Goal: Check status: Check status

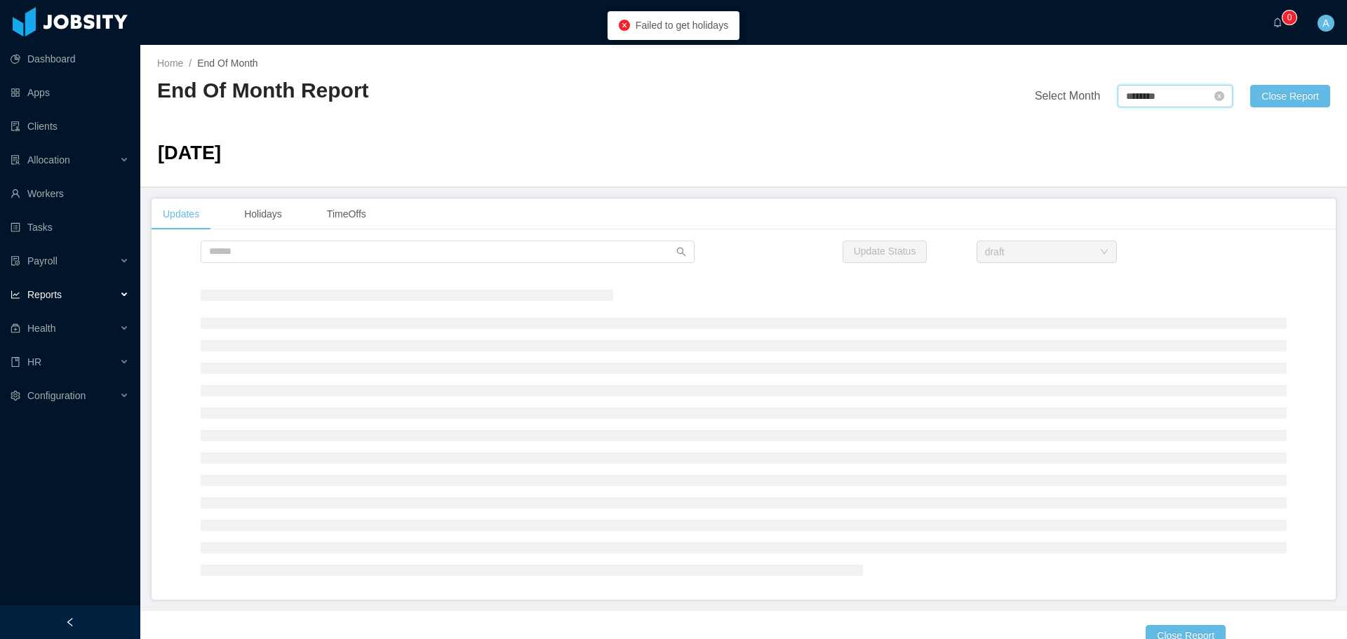
click at [1153, 93] on input "********" at bounding box center [1175, 96] width 115 height 22
click at [1276, 98] on link at bounding box center [1278, 96] width 18 height 27
click at [1196, 218] on link "Aug" at bounding box center [1194, 220] width 29 height 17
type input "********"
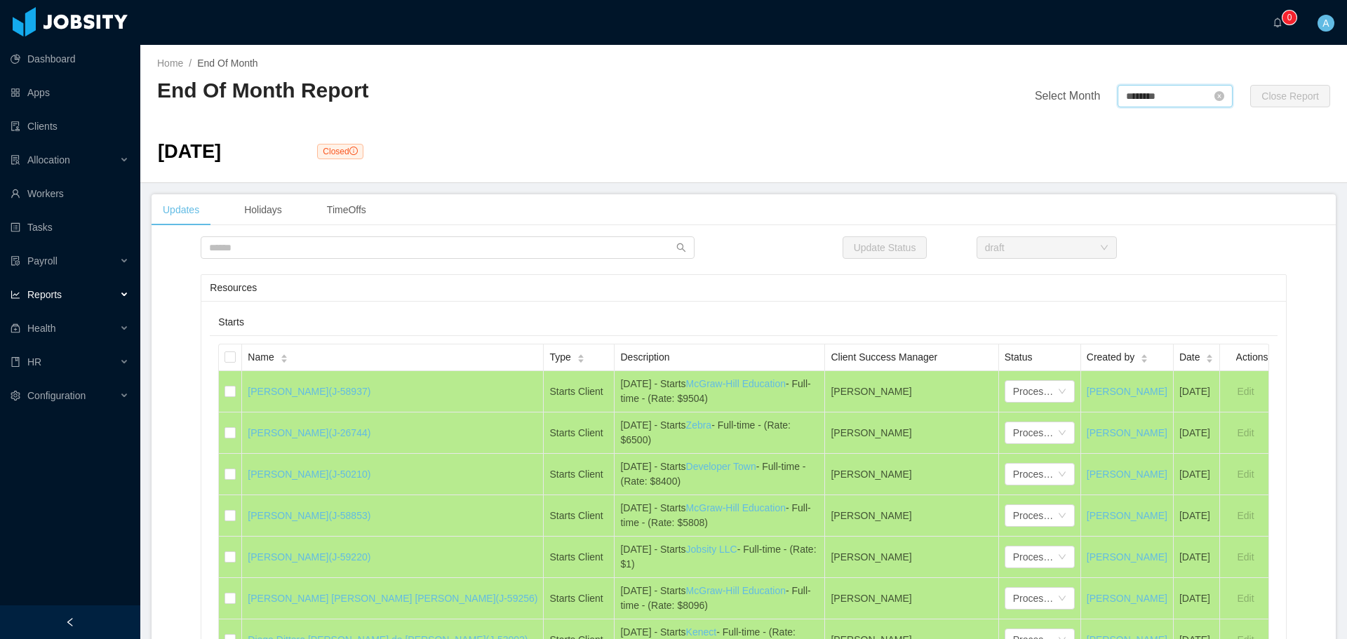
click at [1153, 98] on input "********" at bounding box center [1175, 96] width 115 height 22
click at [1195, 216] on link "Aug" at bounding box center [1194, 220] width 29 height 17
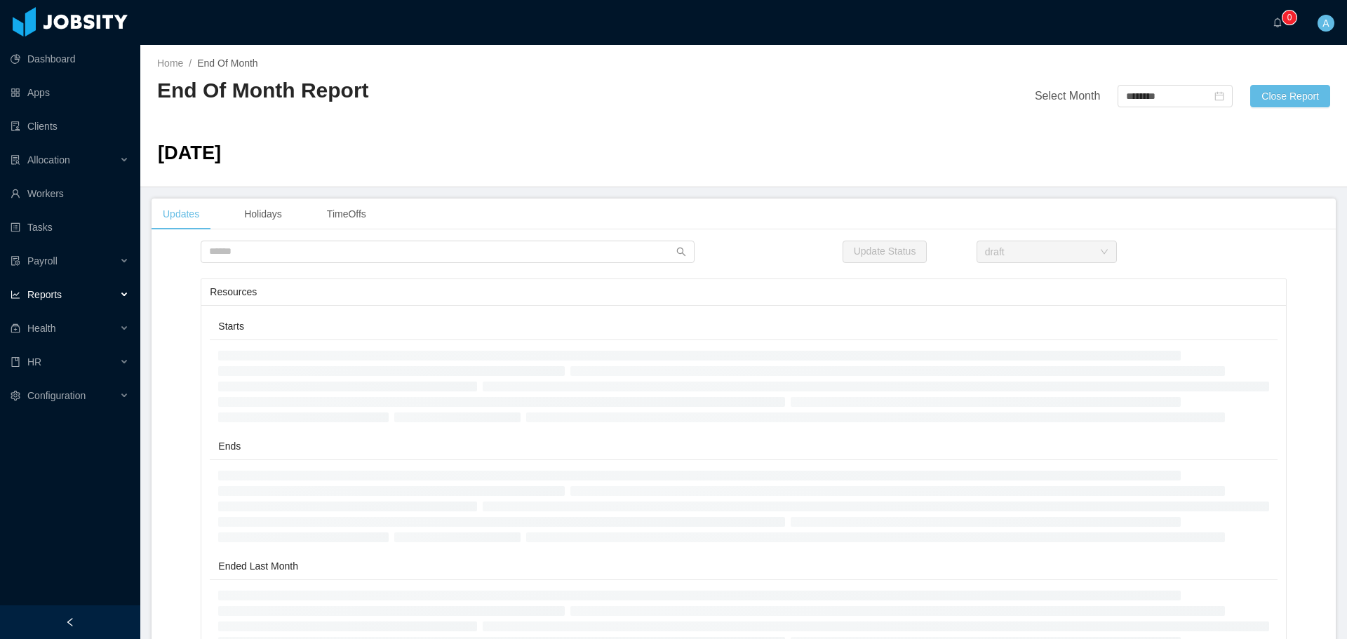
click at [1190, 224] on div "Updates Holidays TimeOffs" at bounding box center [744, 215] width 1184 height 32
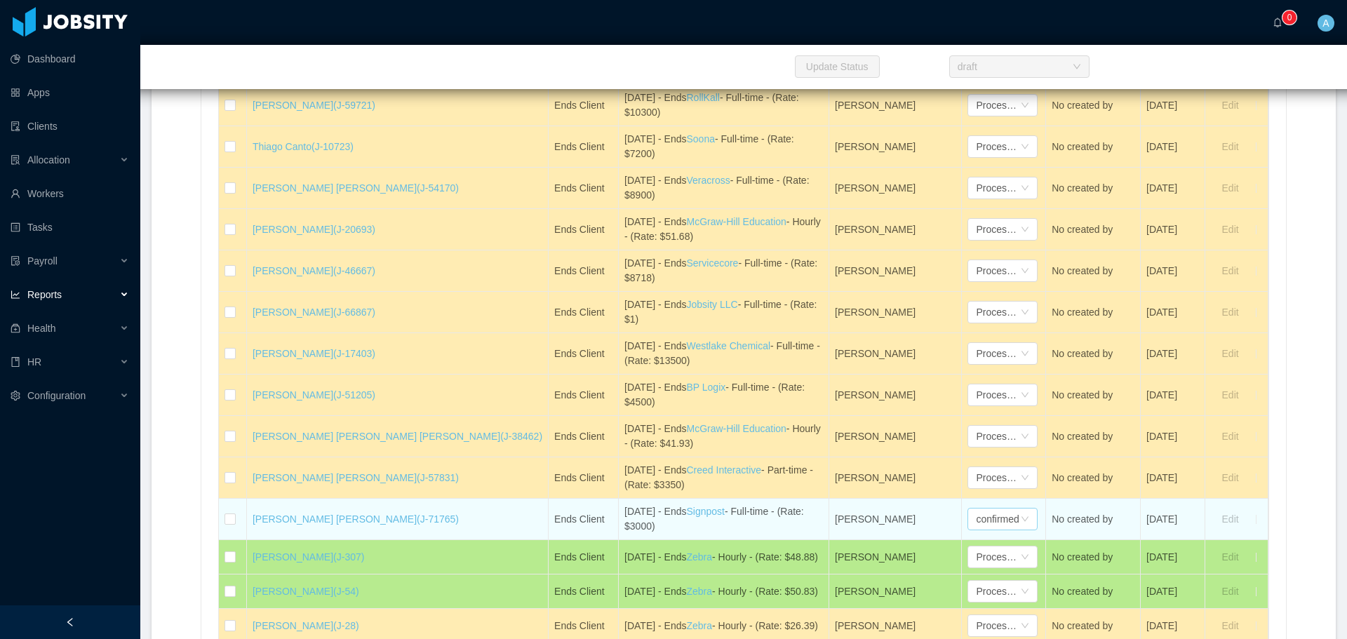
scroll to position [2105, 0]
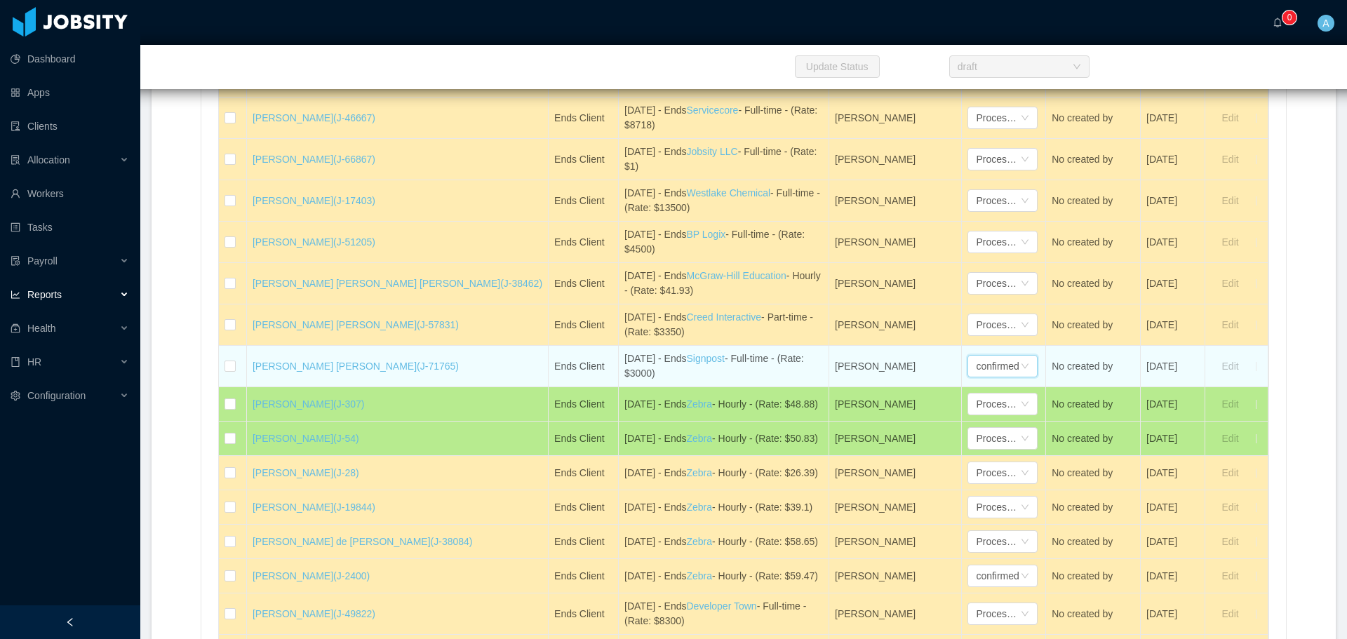
click at [976, 373] on div "confirmed" at bounding box center [997, 366] width 43 height 21
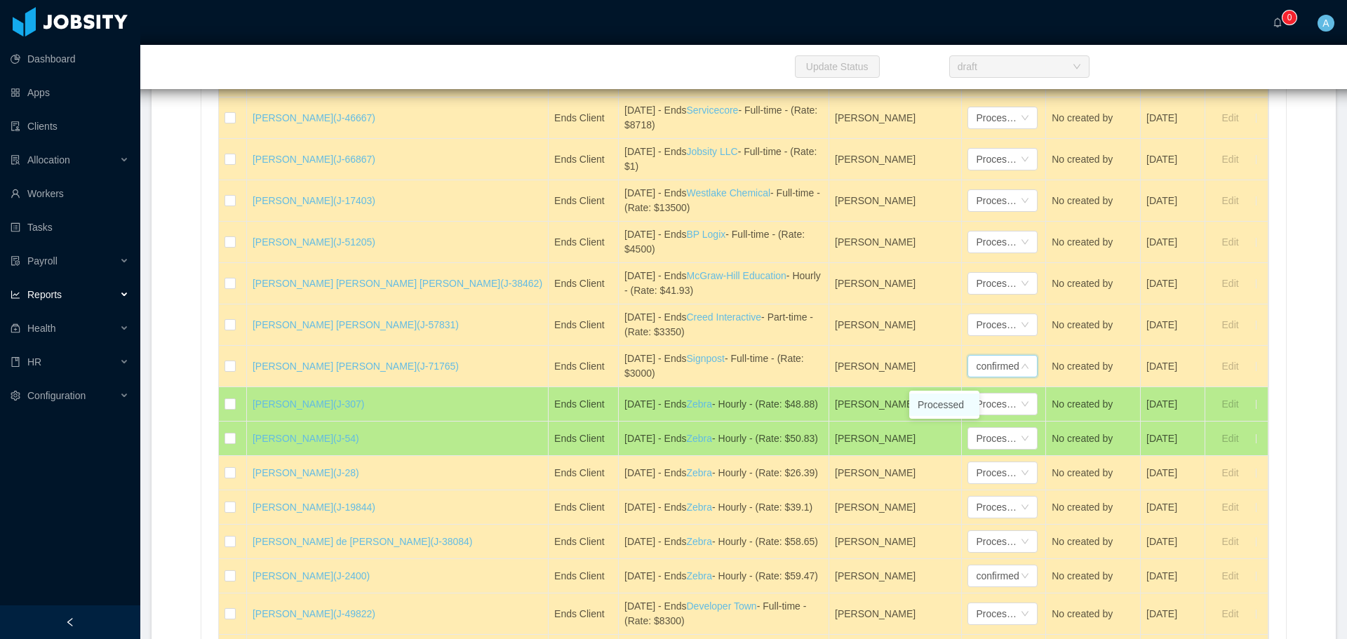
click at [950, 397] on li "Processed" at bounding box center [944, 405] width 70 height 22
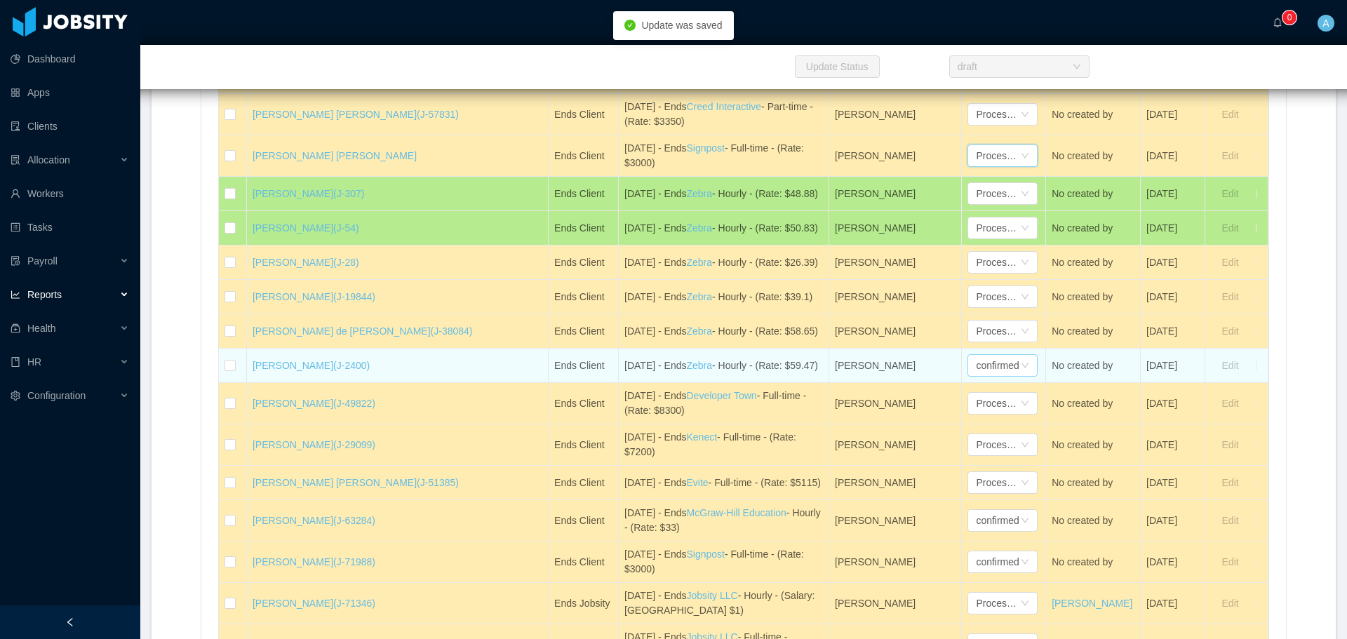
scroll to position [2386, 0]
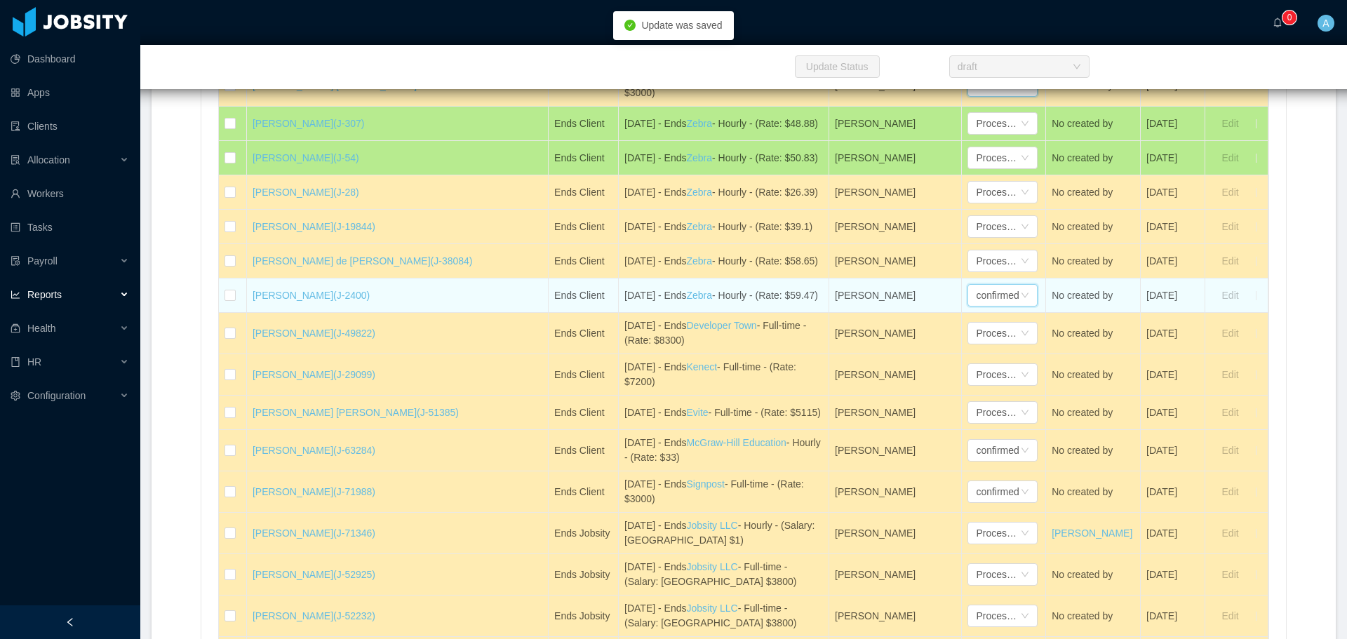
click at [976, 306] on div "confirmed" at bounding box center [997, 295] width 43 height 21
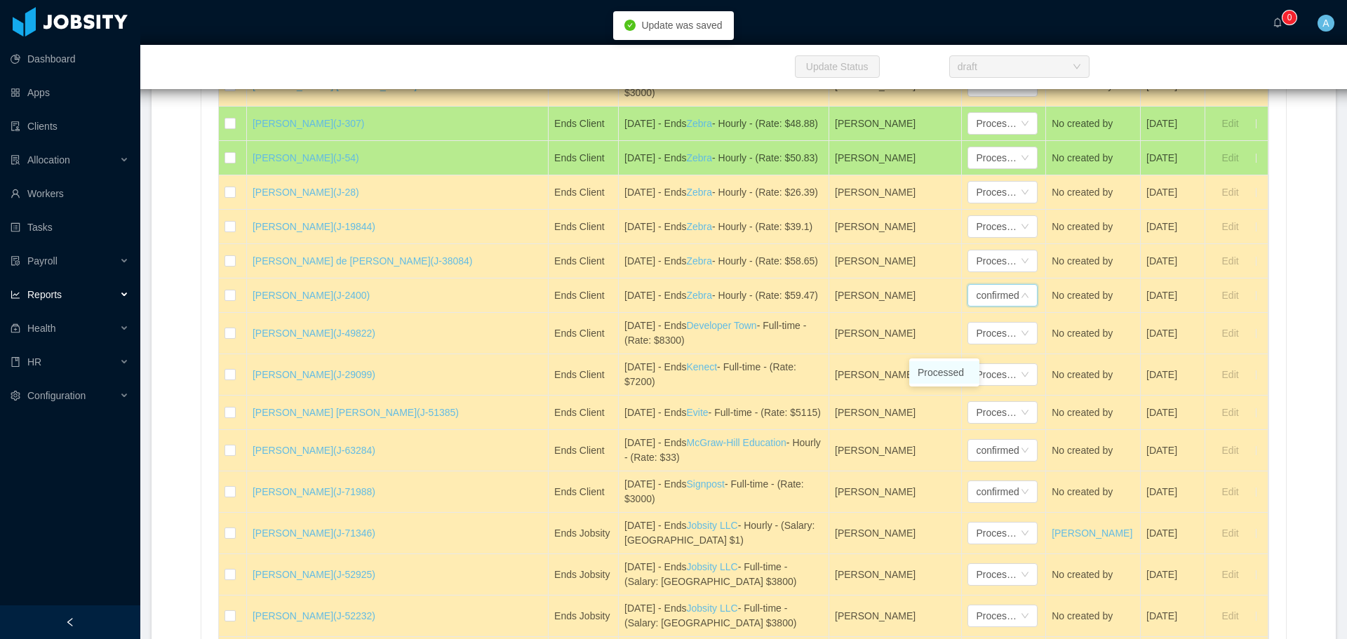
click at [958, 373] on li "Processed" at bounding box center [944, 372] width 70 height 22
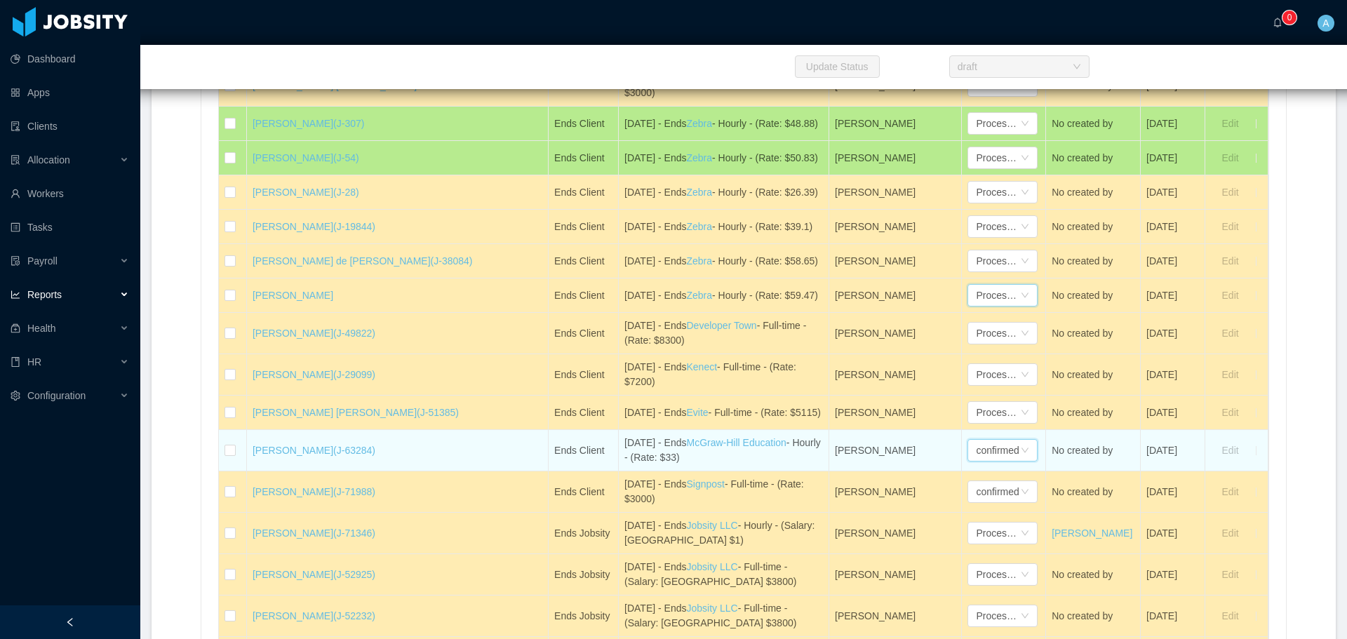
click at [976, 440] on div "confirmed" at bounding box center [997, 450] width 43 height 21
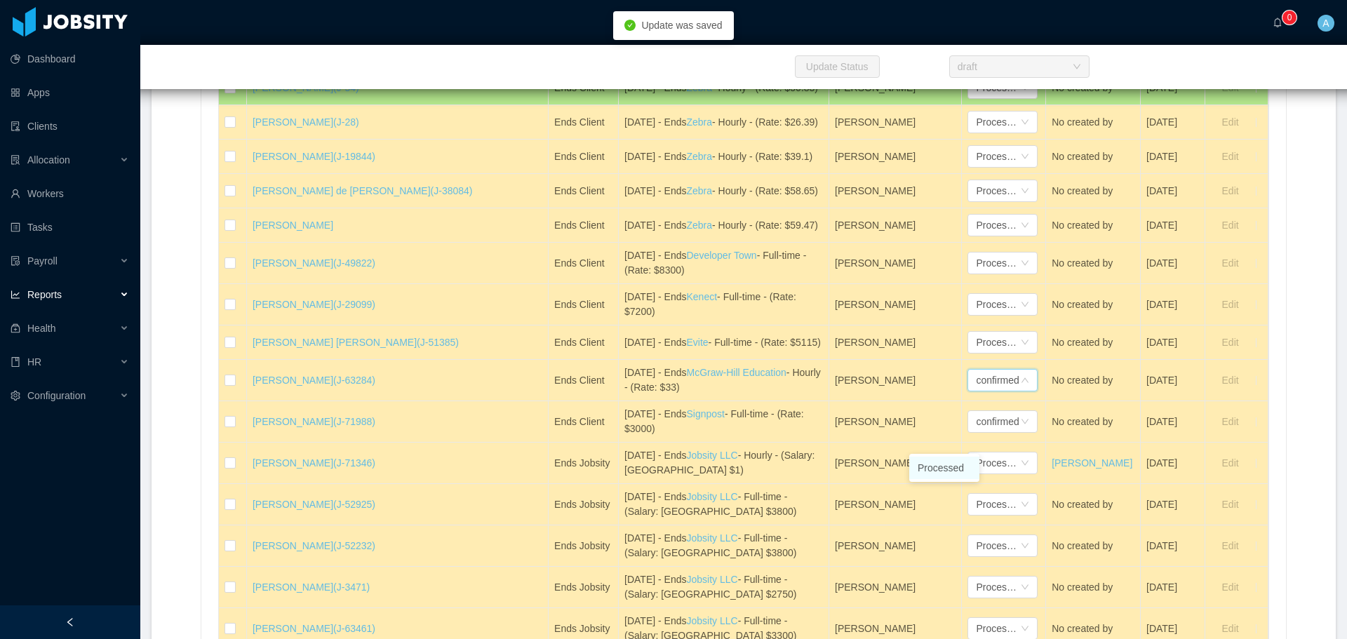
click at [956, 464] on li "Processed" at bounding box center [944, 468] width 70 height 22
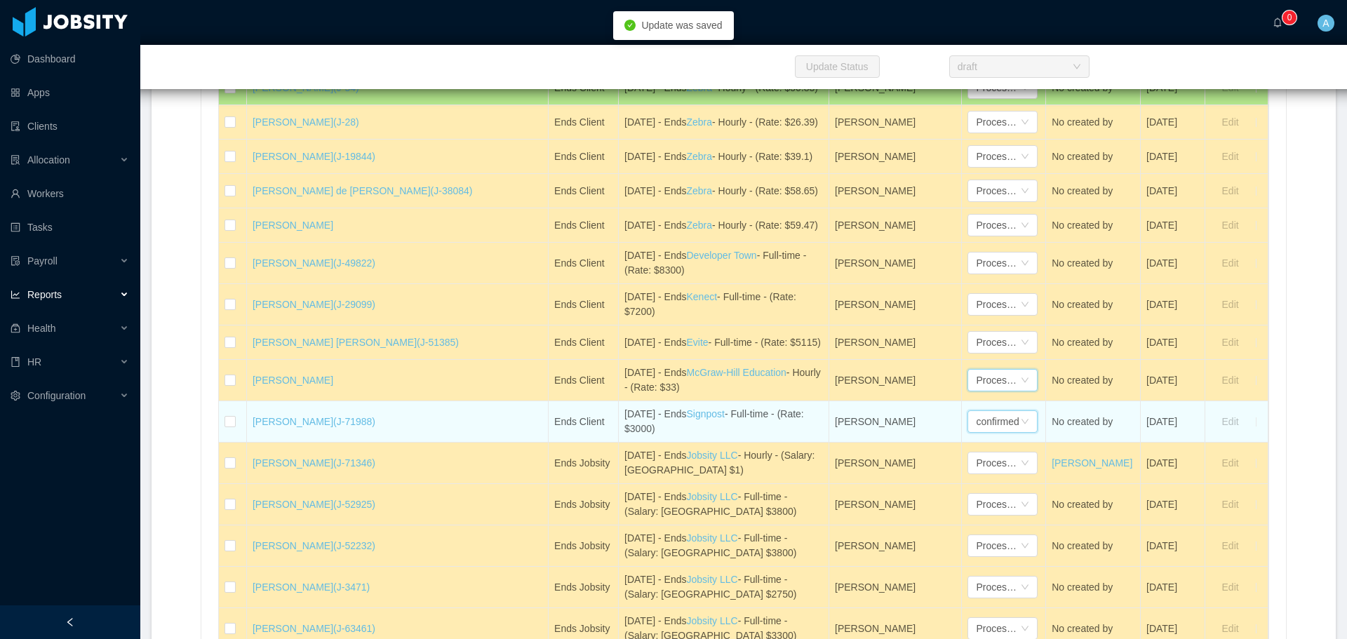
click at [976, 432] on div "confirmed" at bounding box center [997, 421] width 43 height 21
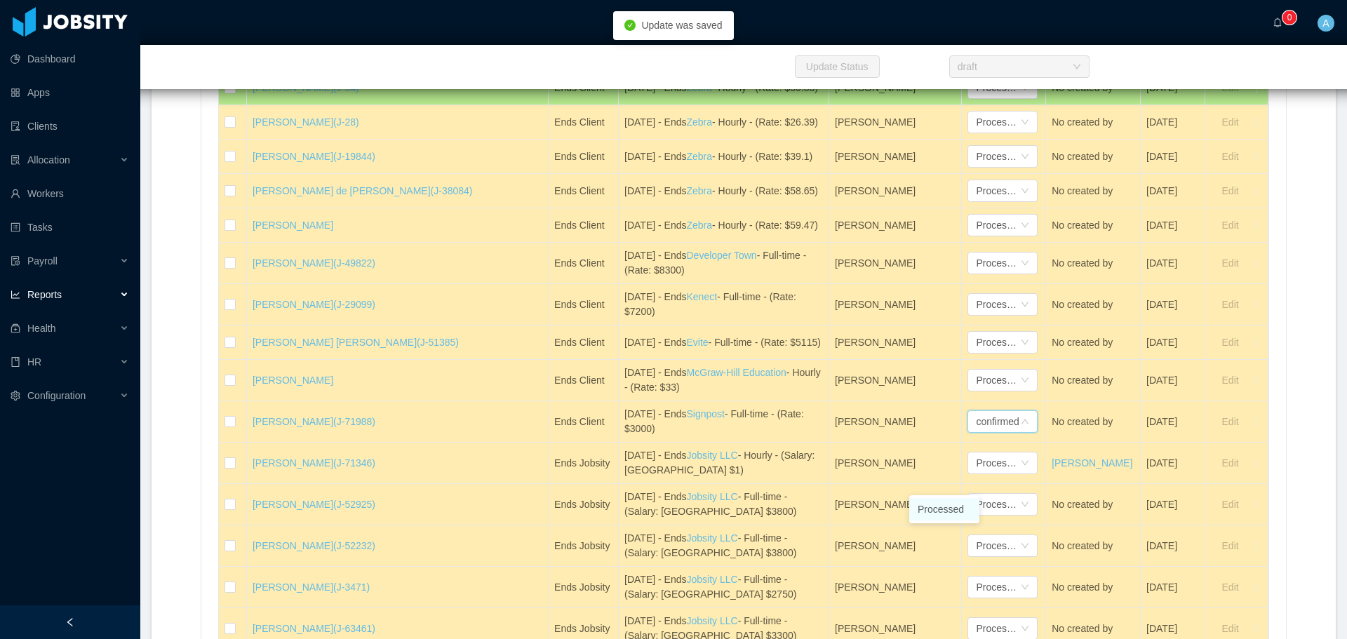
click at [943, 506] on li "Processed" at bounding box center [944, 509] width 70 height 22
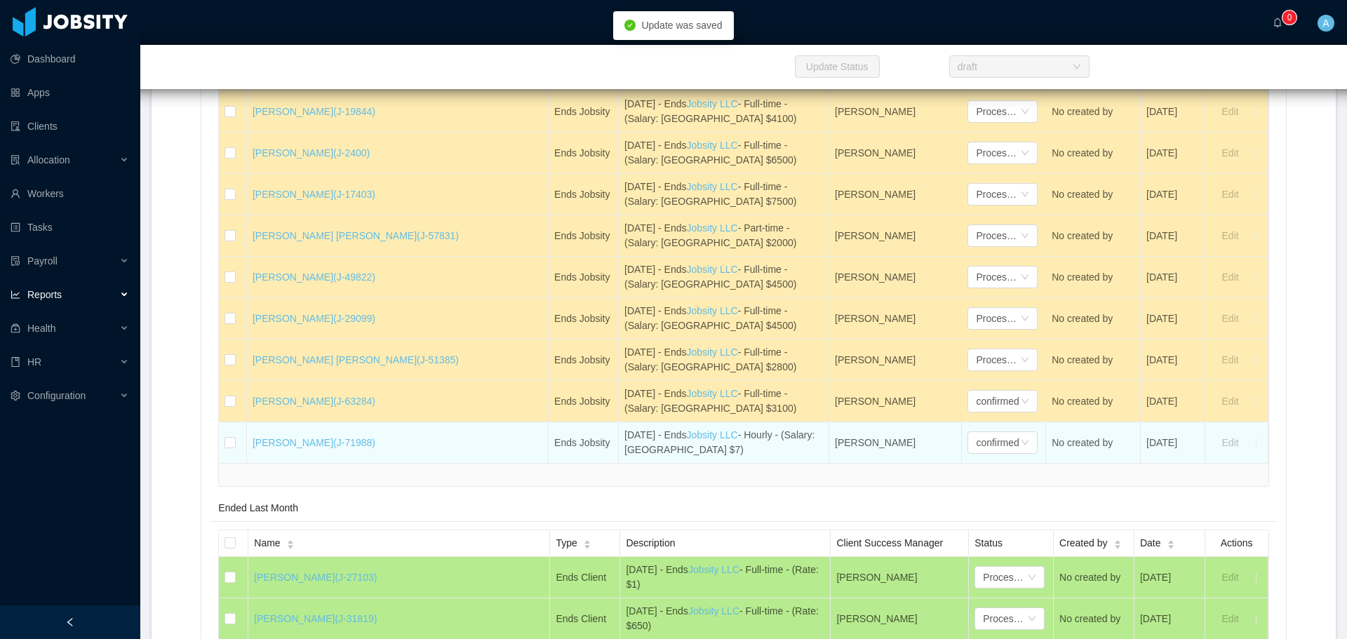
scroll to position [3578, 0]
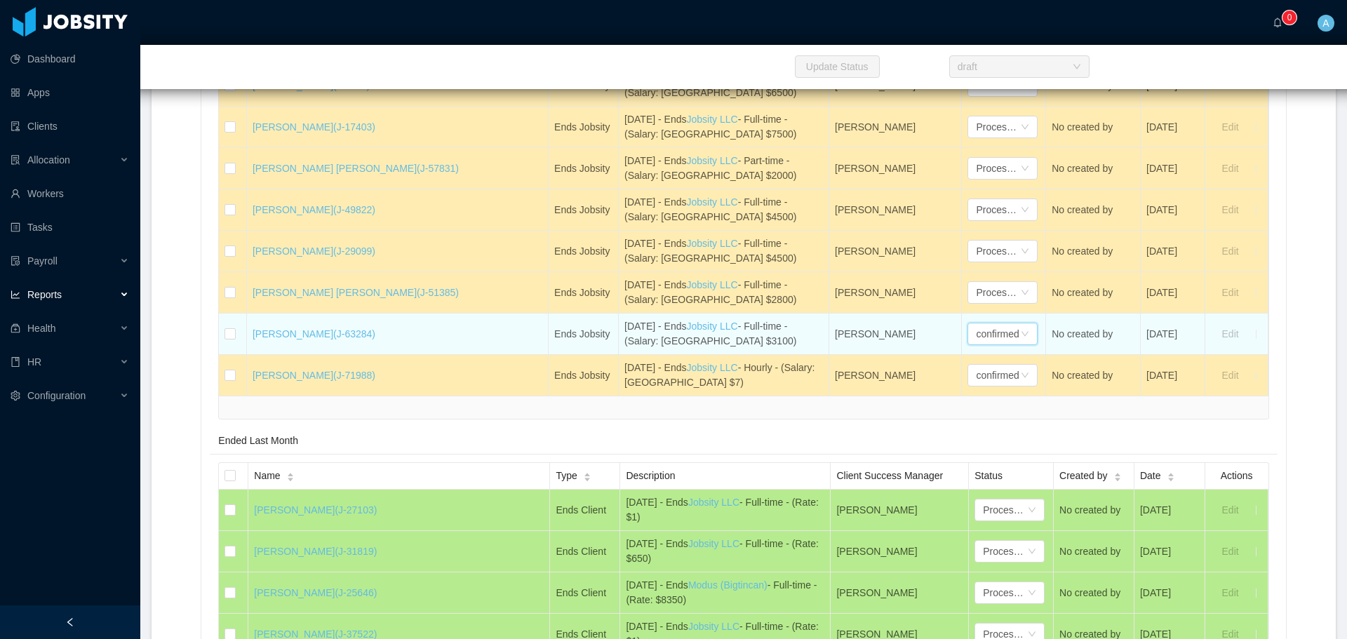
click at [976, 344] on div "confirmed" at bounding box center [997, 333] width 43 height 21
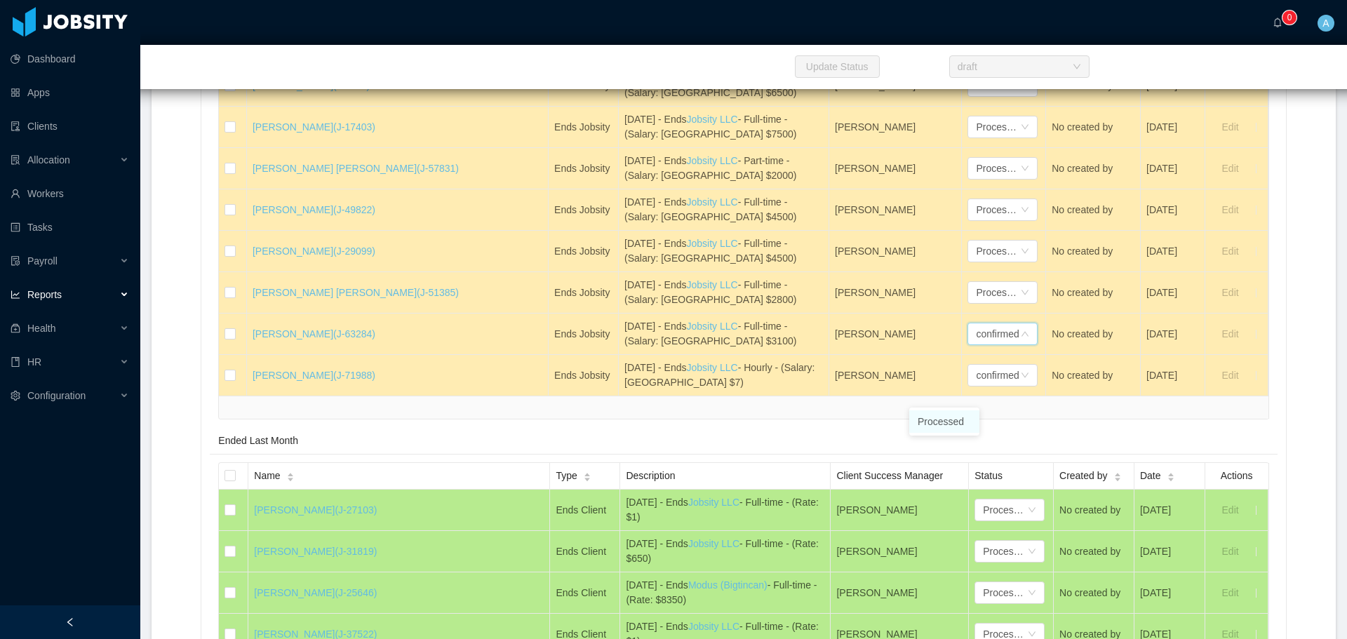
click at [951, 427] on li "Processed" at bounding box center [944, 421] width 70 height 22
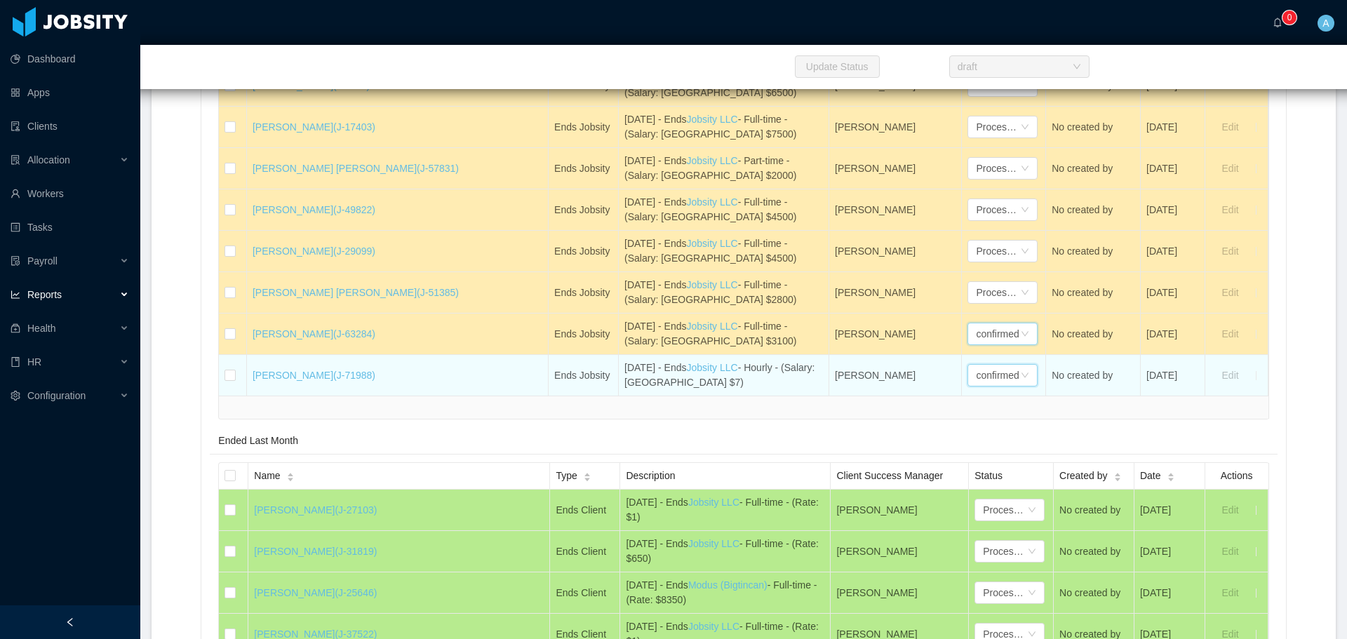
click at [976, 386] on div "confirmed" at bounding box center [997, 375] width 43 height 21
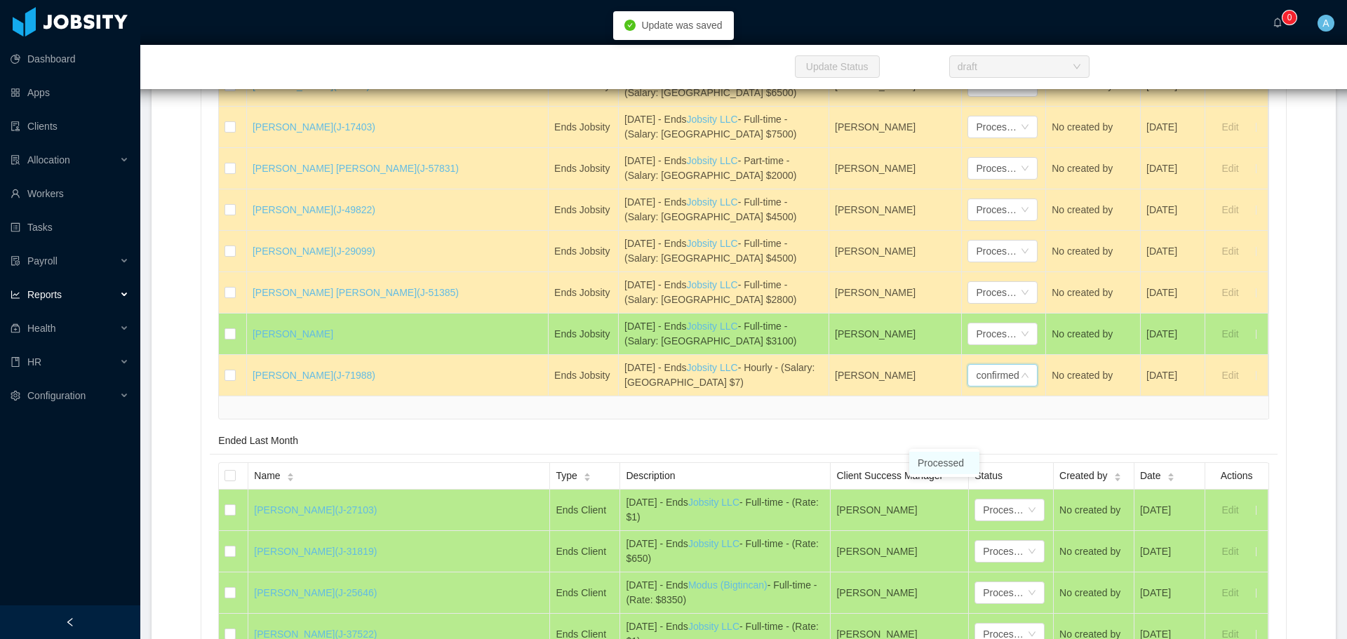
click at [949, 459] on li "Processed" at bounding box center [944, 463] width 70 height 22
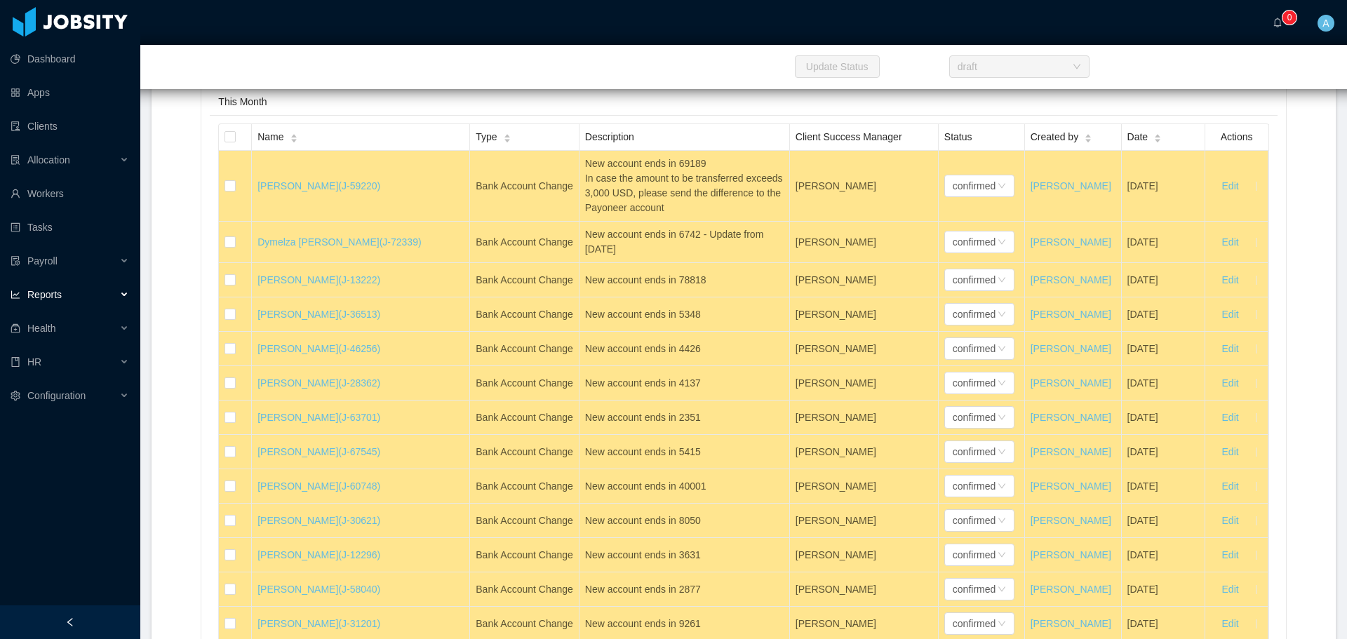
scroll to position [37831, 0]
